Goal: Task Accomplishment & Management: Use online tool/utility

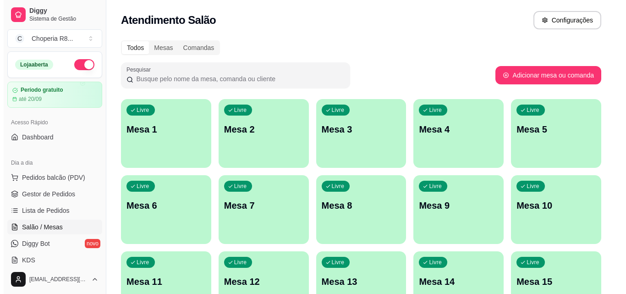
scroll to position [46, 0]
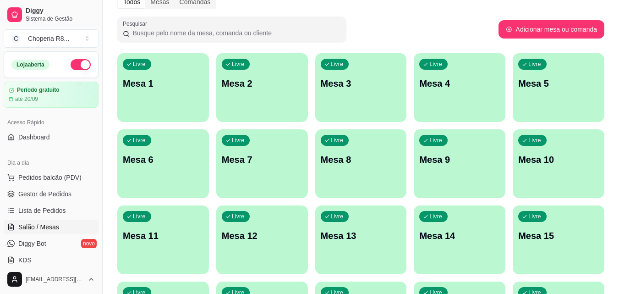
click at [549, 160] on div "Livre Mesa 1 Livre Mesa 2 Livre Mesa 3 Livre Mesa 4 Livre Mesa 5 Livre Mesa 6 L…" at bounding box center [360, 201] width 487 height 297
click at [549, 160] on p "Mesa 10" at bounding box center [558, 159] width 81 height 13
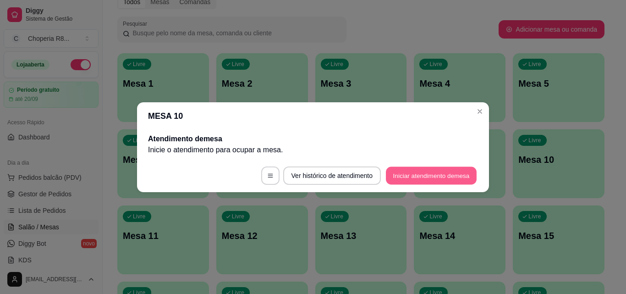
click at [402, 181] on button "Iniciar atendimento de mesa" at bounding box center [431, 175] width 91 height 18
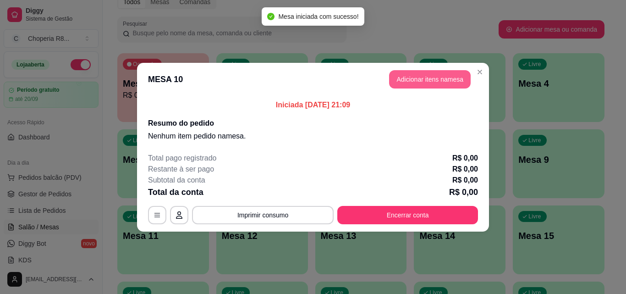
click at [447, 80] on button "Adicionar itens na mesa" at bounding box center [430, 79] width 82 height 18
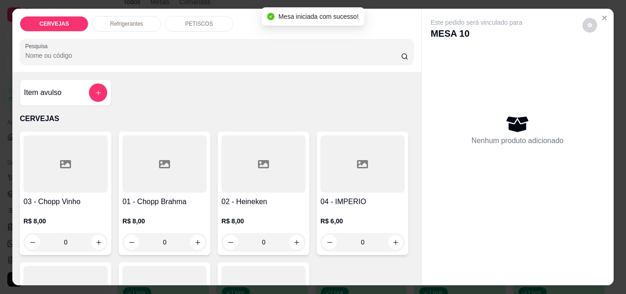
drag, startPoint x: 187, startPoint y: 237, endPoint x: 140, endPoint y: 245, distance: 47.4
click at [140, 245] on input "0" at bounding box center [164, 242] width 51 height 18
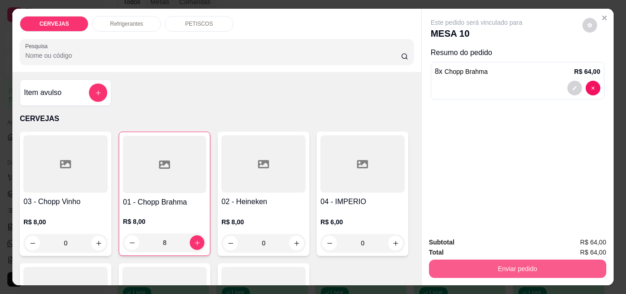
type input "8"
click at [589, 270] on button "Enviar pedido" at bounding box center [517, 268] width 172 height 18
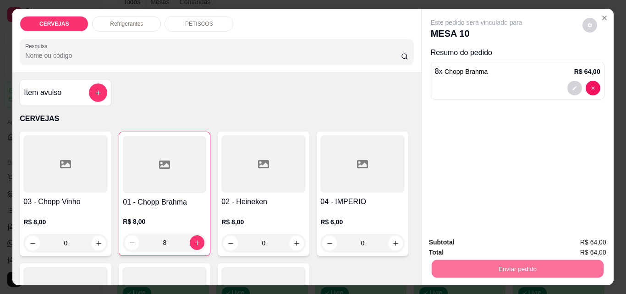
click at [526, 241] on button "Não registrar e enviar pedido" at bounding box center [487, 242] width 95 height 17
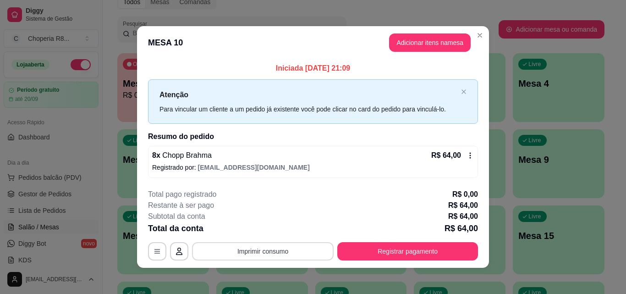
click at [308, 247] on button "Imprimir consumo" at bounding box center [263, 251] width 142 height 18
click at [282, 231] on button "IMPRESSORA" at bounding box center [262, 230] width 64 height 14
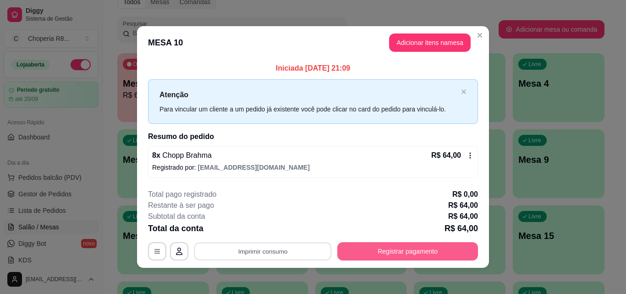
click at [403, 247] on button "Registrar pagamento" at bounding box center [407, 251] width 141 height 18
click at [367, 250] on button "Registrar pagamento" at bounding box center [408, 251] width 137 height 18
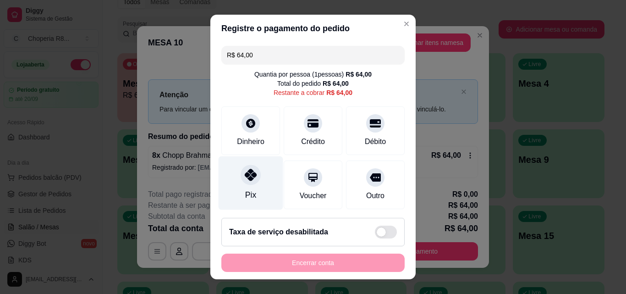
click at [245, 176] on icon at bounding box center [251, 175] width 12 height 12
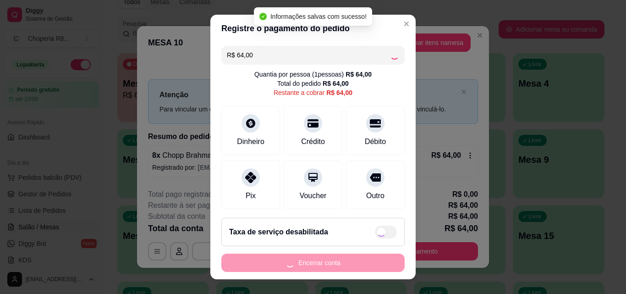
type input "R$ 0,00"
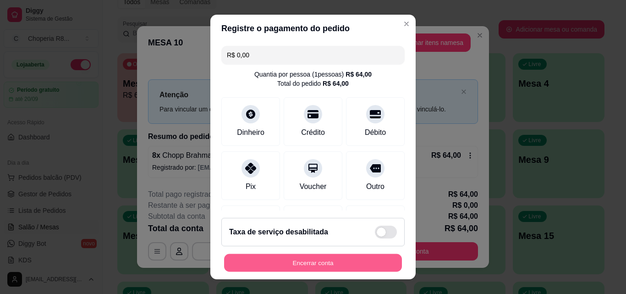
click at [360, 266] on button "Encerrar conta" at bounding box center [313, 263] width 178 height 18
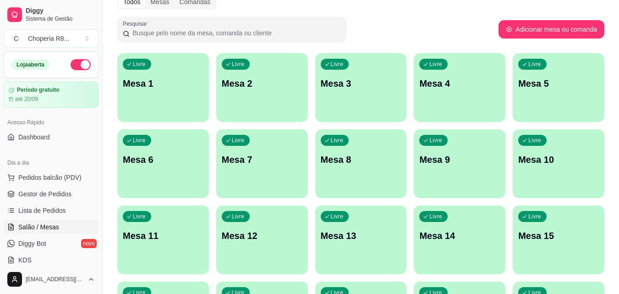
click at [438, 171] on div "Livre Mesa 9" at bounding box center [460, 158] width 92 height 58
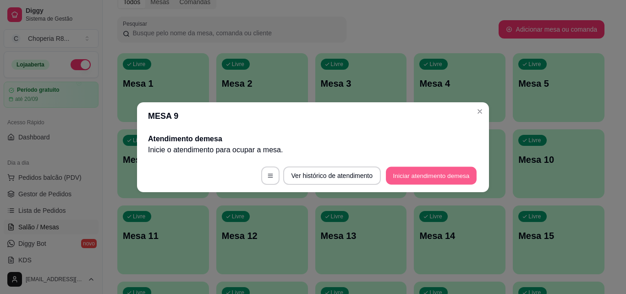
click at [400, 177] on button "Iniciar atendimento de mesa" at bounding box center [431, 175] width 91 height 18
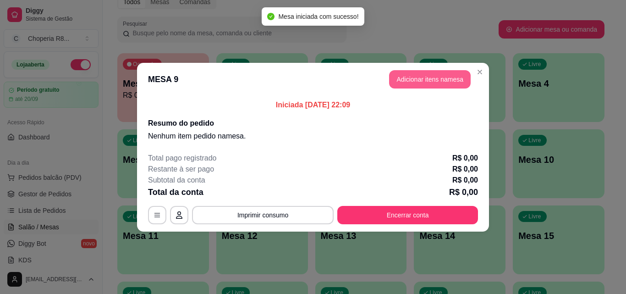
click at [419, 83] on button "Adicionar itens na mesa" at bounding box center [430, 79] width 82 height 18
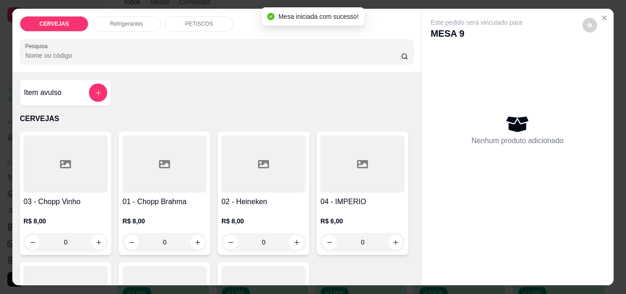
click at [202, 20] on p "PETISCOS" at bounding box center [199, 23] width 28 height 7
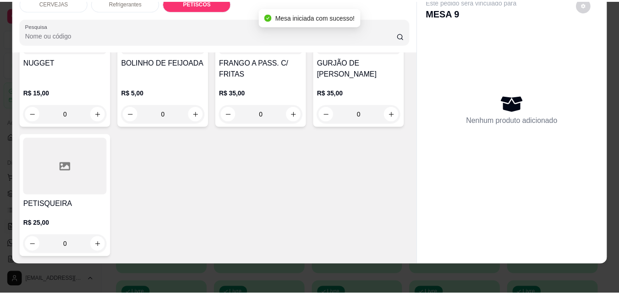
scroll to position [1070, 0]
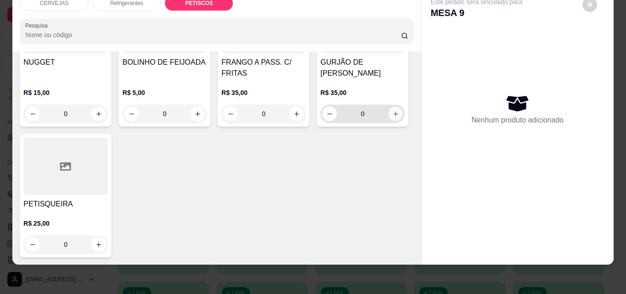
click at [392, 117] on icon "increase-product-quantity" at bounding box center [395, 113] width 7 height 7
type input "1"
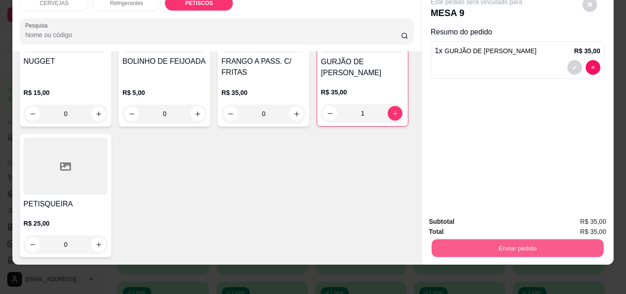
click at [468, 245] on button "Enviar pedido" at bounding box center [517, 248] width 172 height 18
click at [471, 221] on button "Não registrar e enviar pedido" at bounding box center [487, 218] width 95 height 17
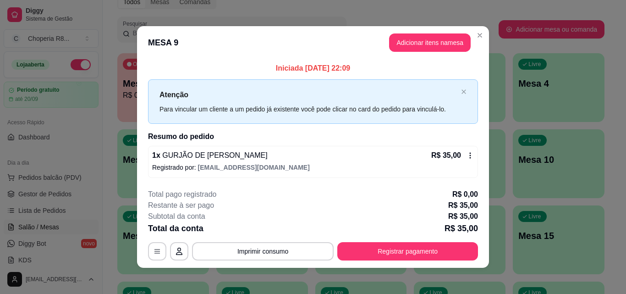
click at [279, 253] on button "Imprimir consumo" at bounding box center [263, 251] width 142 height 18
click at [266, 231] on button "IMPRESSORA" at bounding box center [262, 230] width 64 height 14
